Goal: Find specific page/section: Find specific page/section

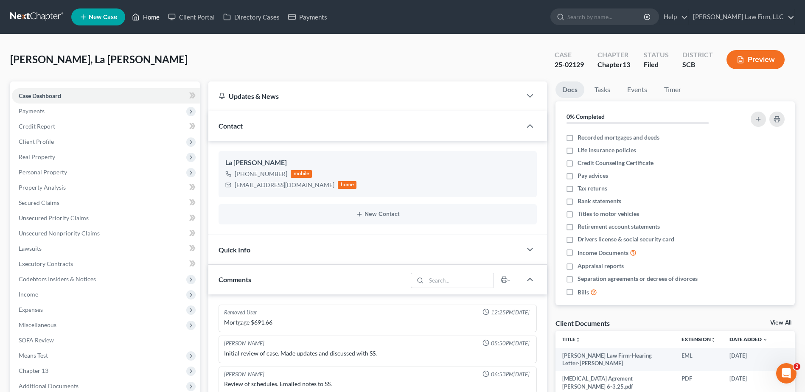
click at [132, 17] on link "Home" at bounding box center [146, 16] width 36 height 15
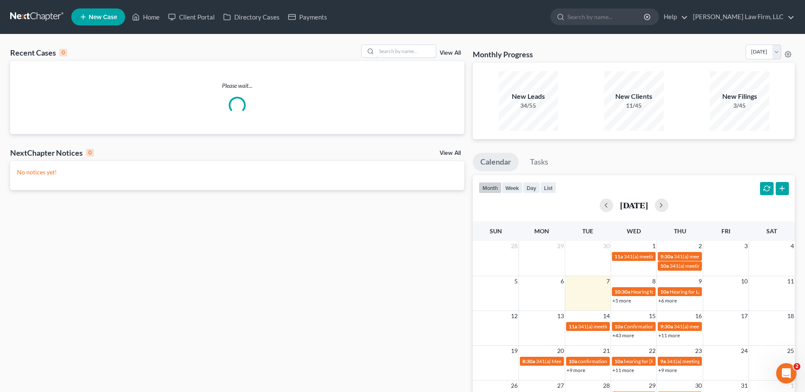
click at [389, 51] on input "search" at bounding box center [405, 51] width 59 height 12
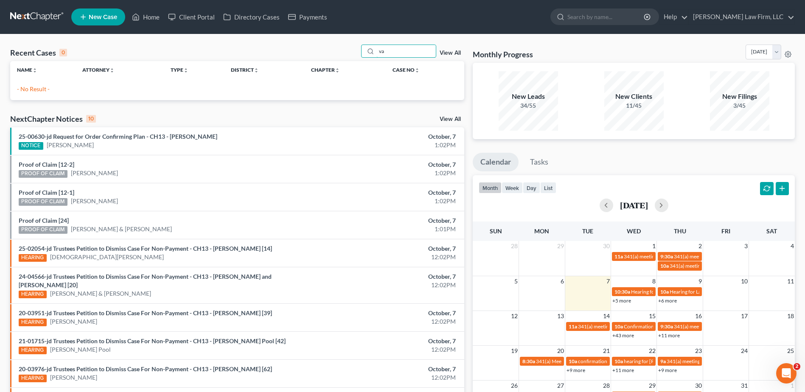
type input "v"
type input "[PERSON_NAME]"
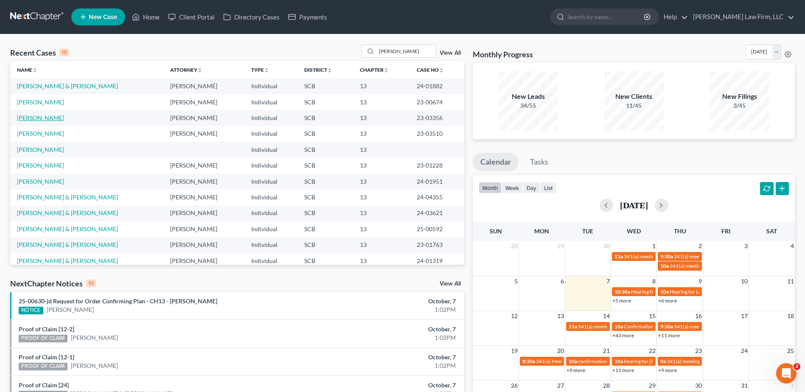
click at [51, 116] on link "[PERSON_NAME]" at bounding box center [40, 117] width 47 height 7
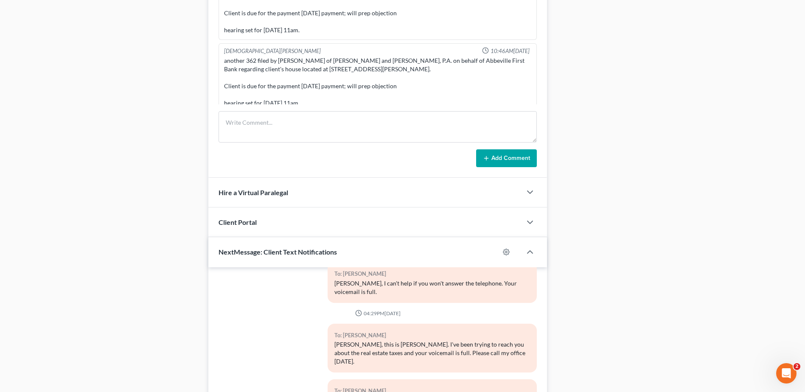
scroll to position [509, 0]
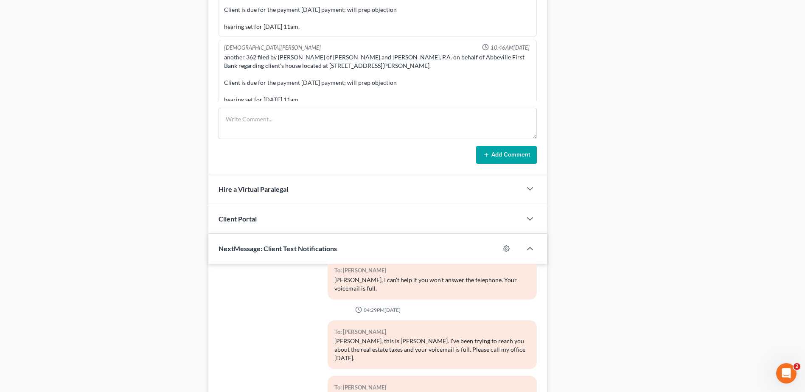
click at [256, 216] on span "Client Portal" at bounding box center [237, 219] width 38 height 8
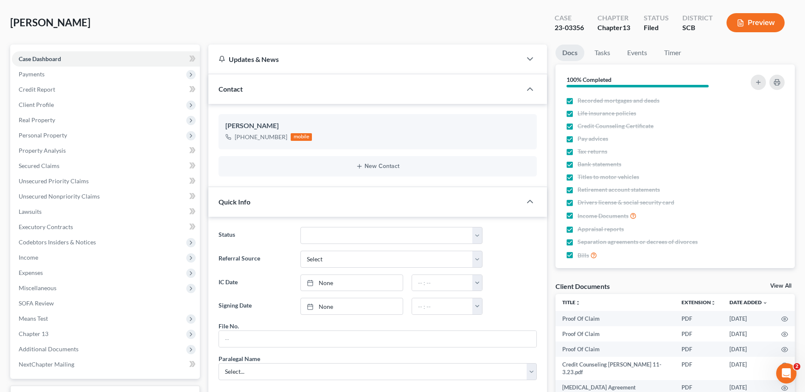
scroll to position [0, 0]
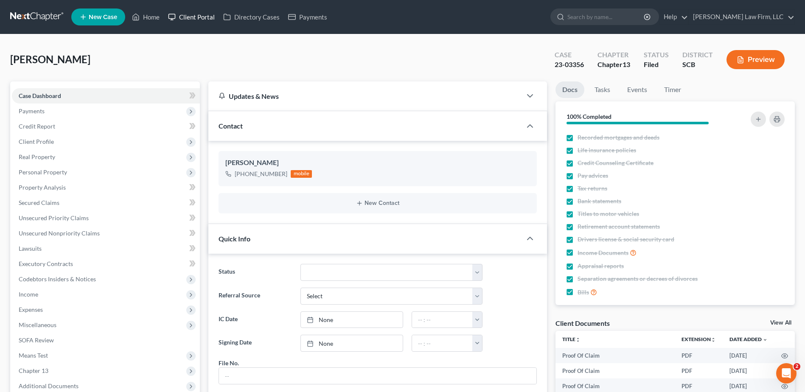
click at [197, 10] on link "Client Portal" at bounding box center [191, 16] width 55 height 15
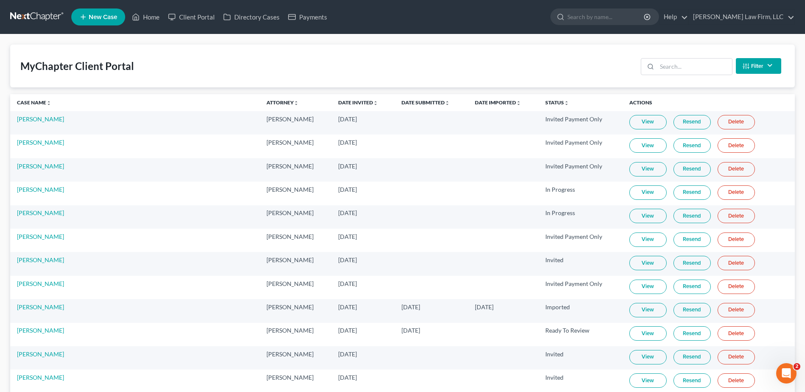
click at [39, 16] on link at bounding box center [37, 16] width 54 height 15
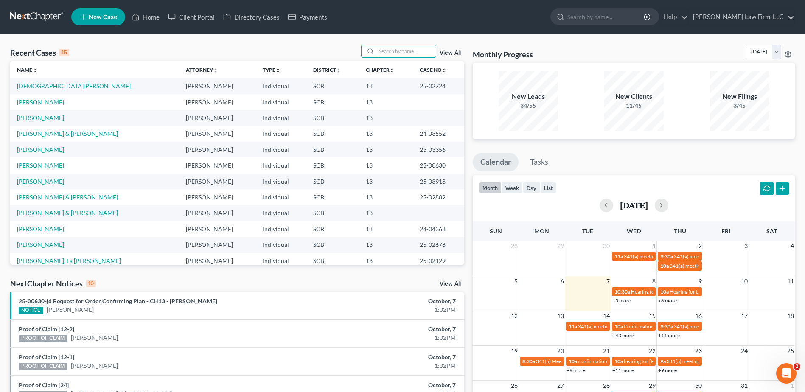
click at [390, 50] on input "search" at bounding box center [405, 51] width 59 height 12
type input "myers"
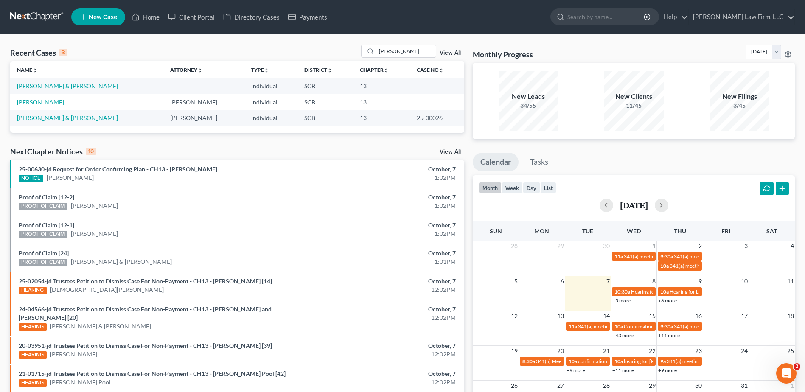
click at [50, 88] on link "[PERSON_NAME] & [PERSON_NAME]" at bounding box center [67, 85] width 101 height 7
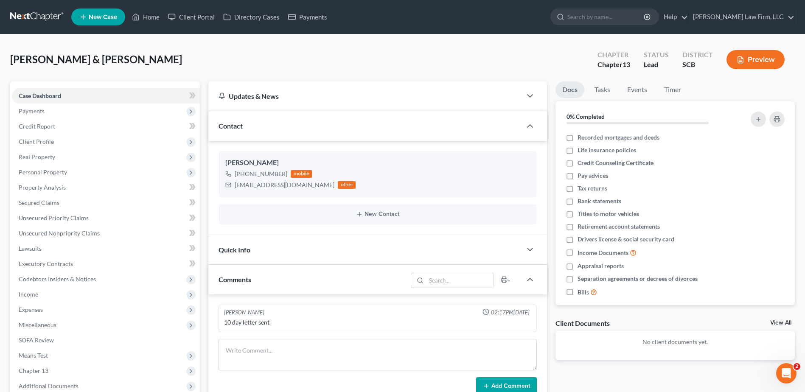
click at [54, 115] on span "Payments" at bounding box center [106, 110] width 188 height 15
click at [64, 123] on link "Invoices" at bounding box center [114, 126] width 171 height 15
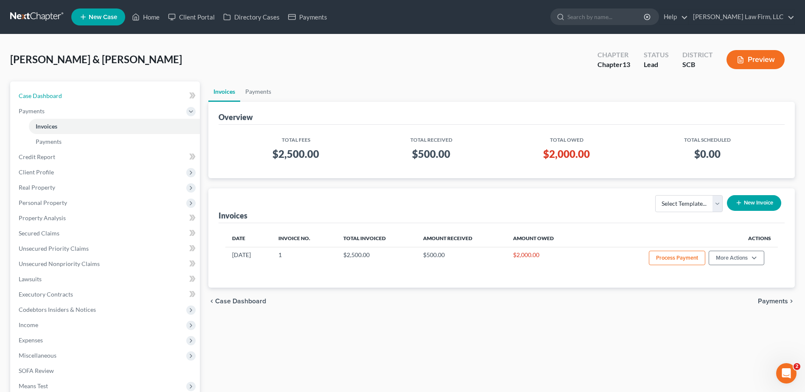
click at [47, 99] on link "Case Dashboard" at bounding box center [106, 95] width 188 height 15
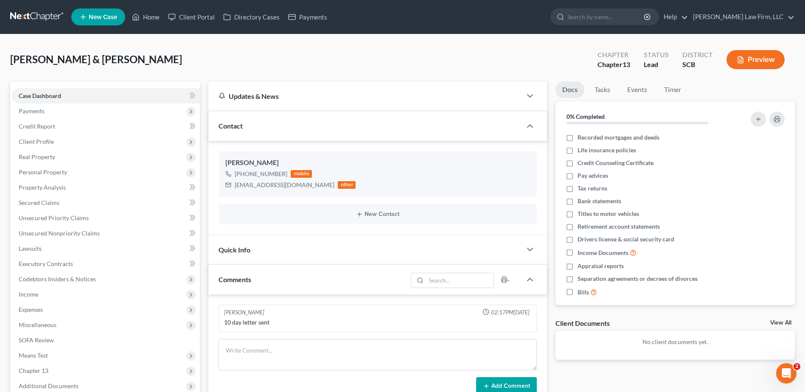
click at [199, 56] on div "Myers, Shaqun & Janice Upgraded Chapter Chapter 13 Status Lead District SCB Pre…" at bounding box center [402, 63] width 784 height 37
